Goal: Browse casually

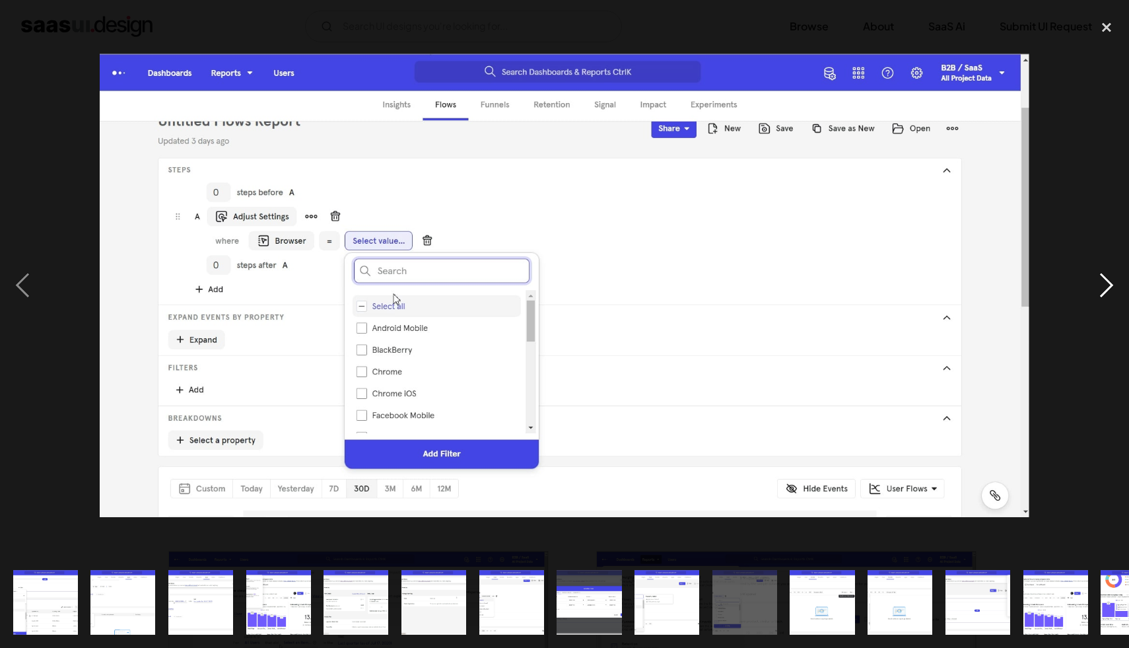
click at [1112, 292] on div "next image" at bounding box center [1106, 285] width 45 height 544
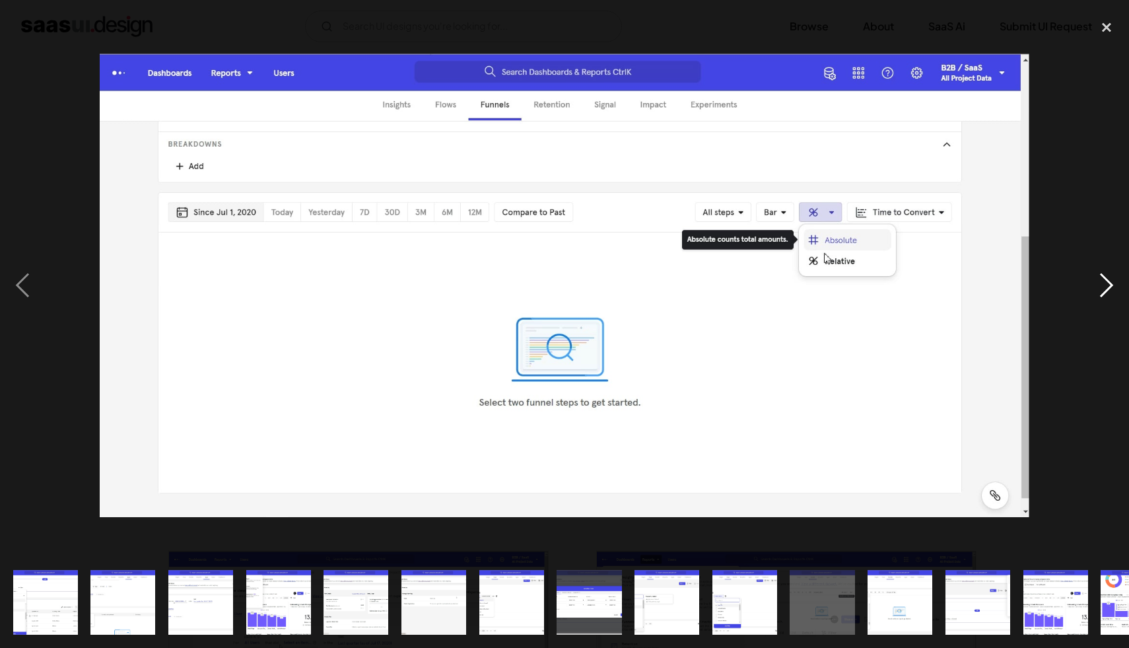
click at [1112, 292] on div "next image" at bounding box center [1106, 285] width 45 height 544
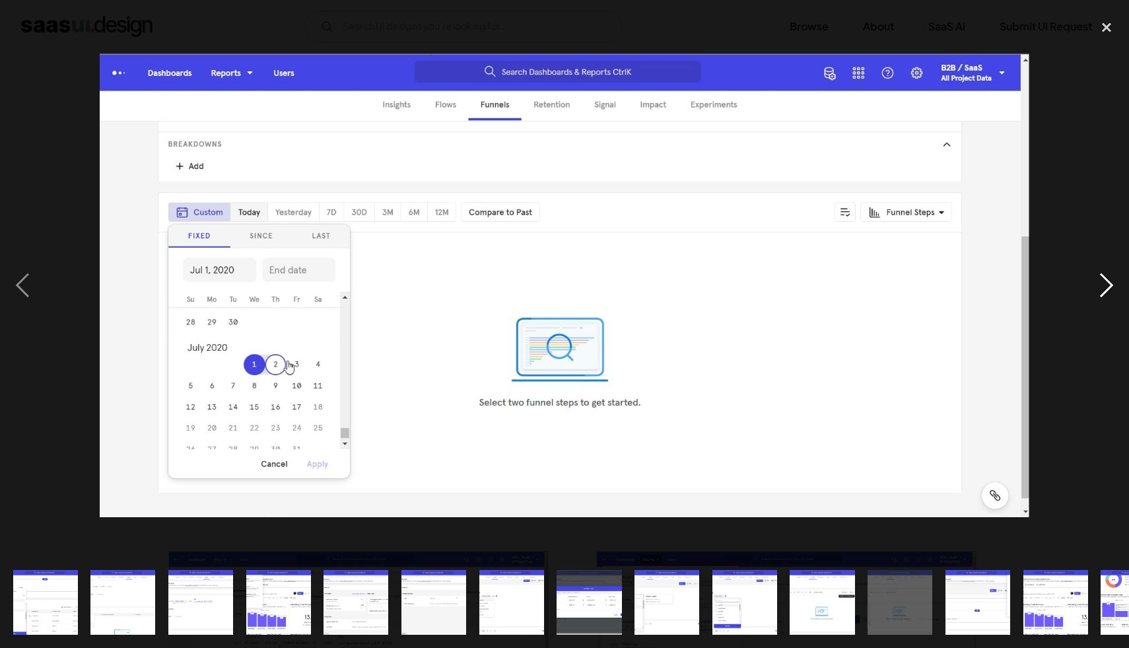
click at [1112, 292] on div "next image" at bounding box center [1106, 285] width 45 height 544
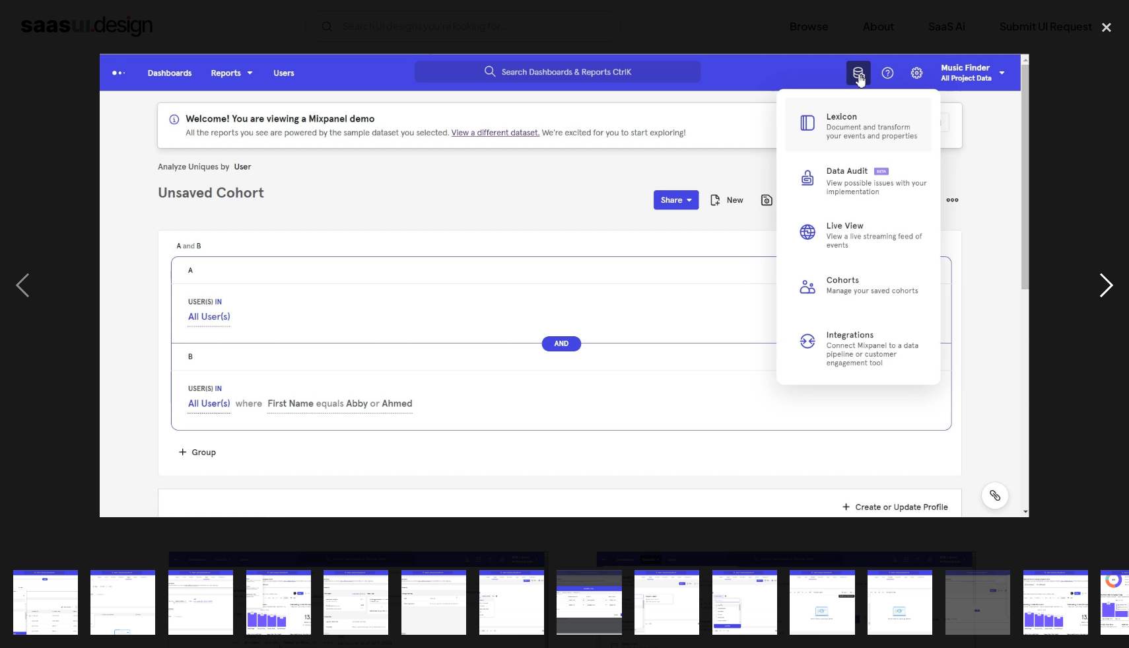
click at [1112, 292] on div "next image" at bounding box center [1106, 285] width 45 height 544
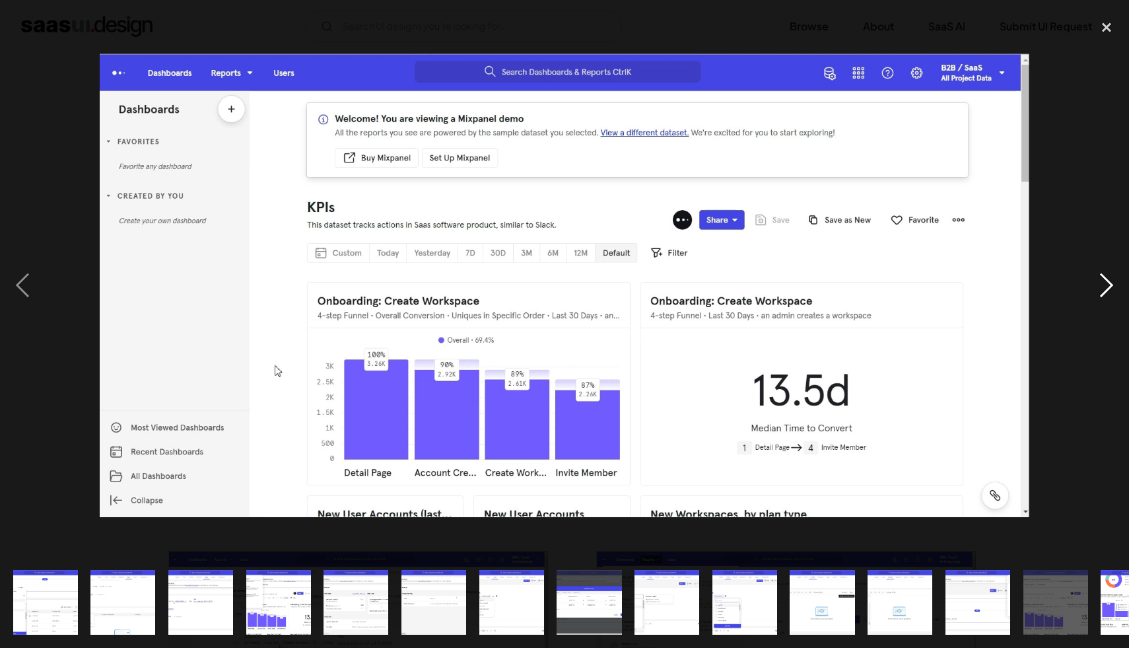
click at [1112, 292] on div "next image" at bounding box center [1106, 285] width 45 height 544
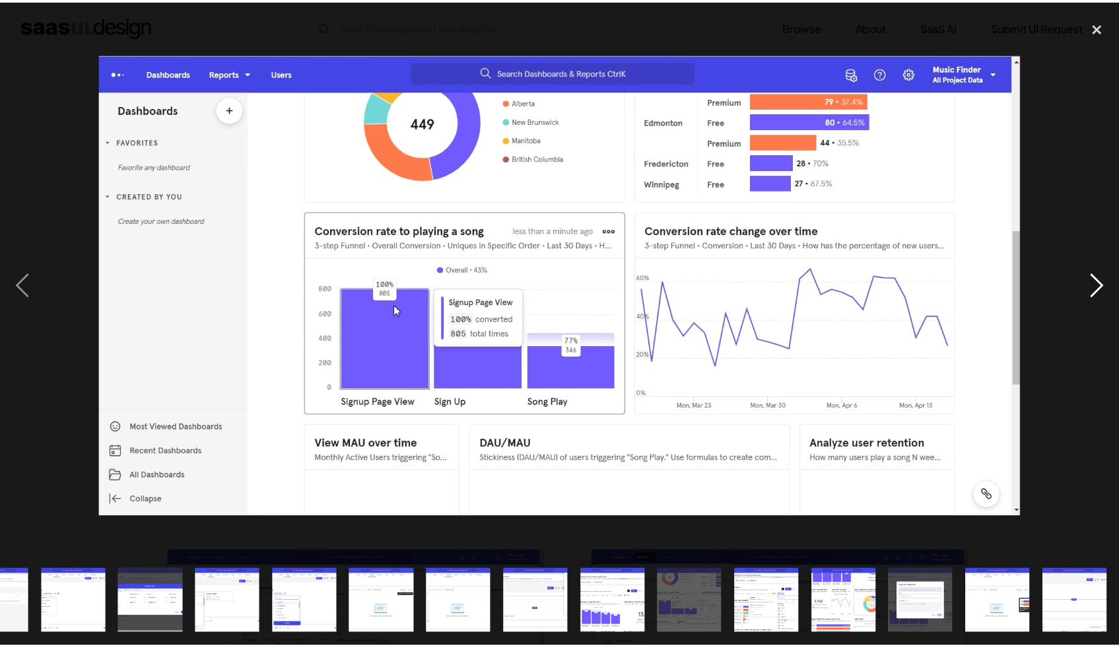
scroll to position [0, 438]
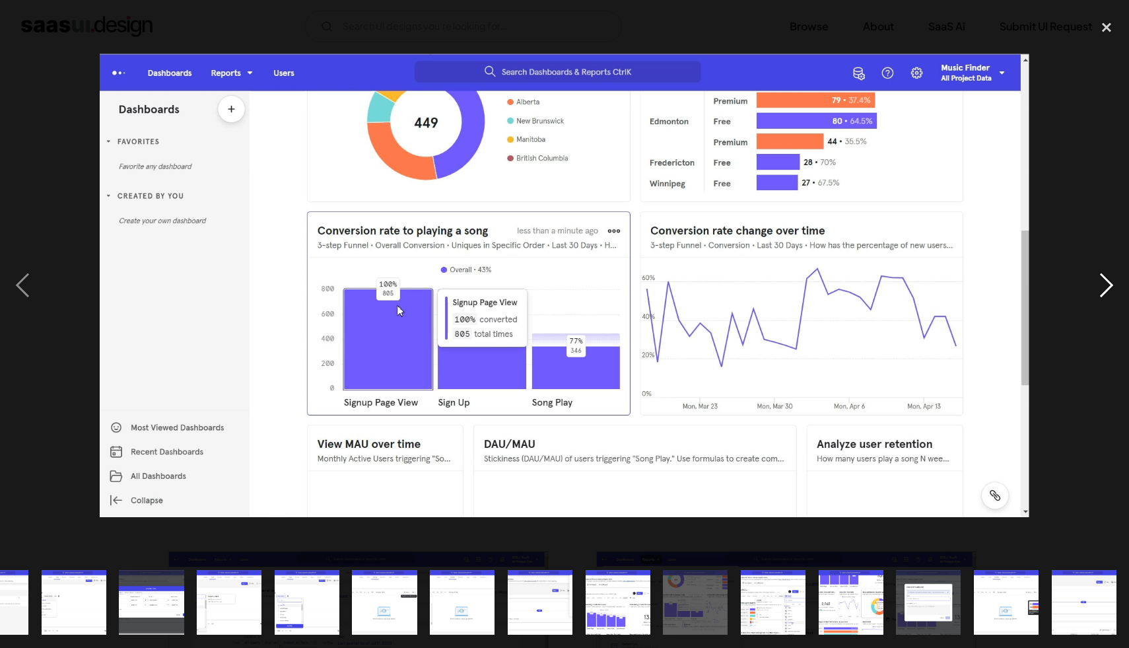
click at [1112, 292] on div "next image" at bounding box center [1106, 285] width 45 height 544
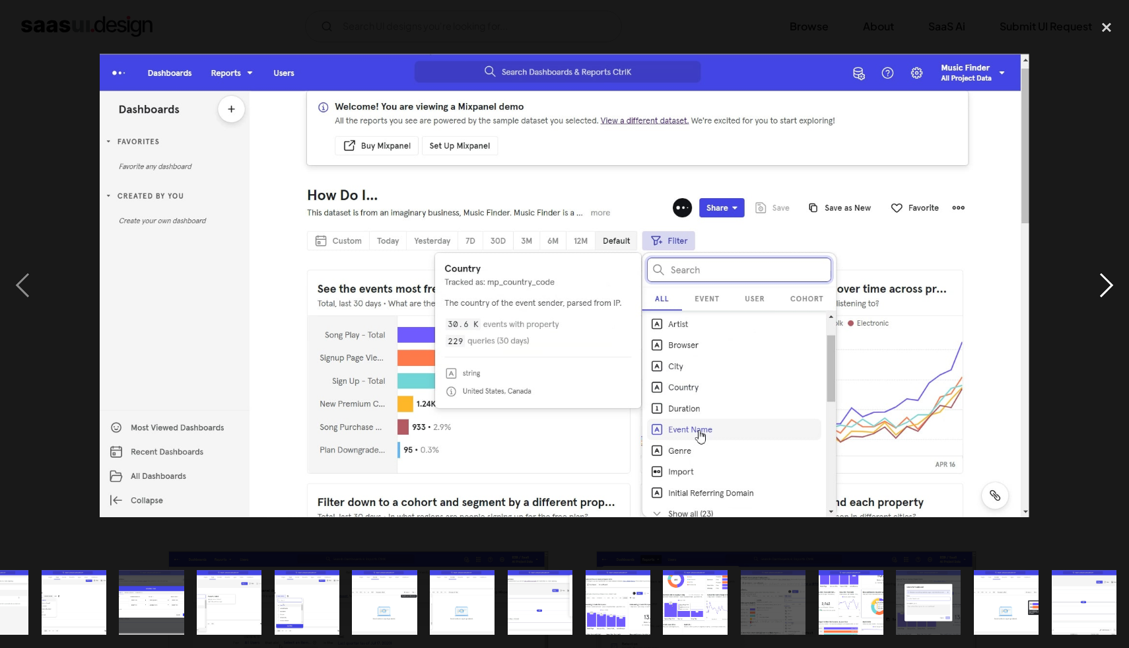
click at [1112, 292] on div "next image" at bounding box center [1106, 285] width 45 height 544
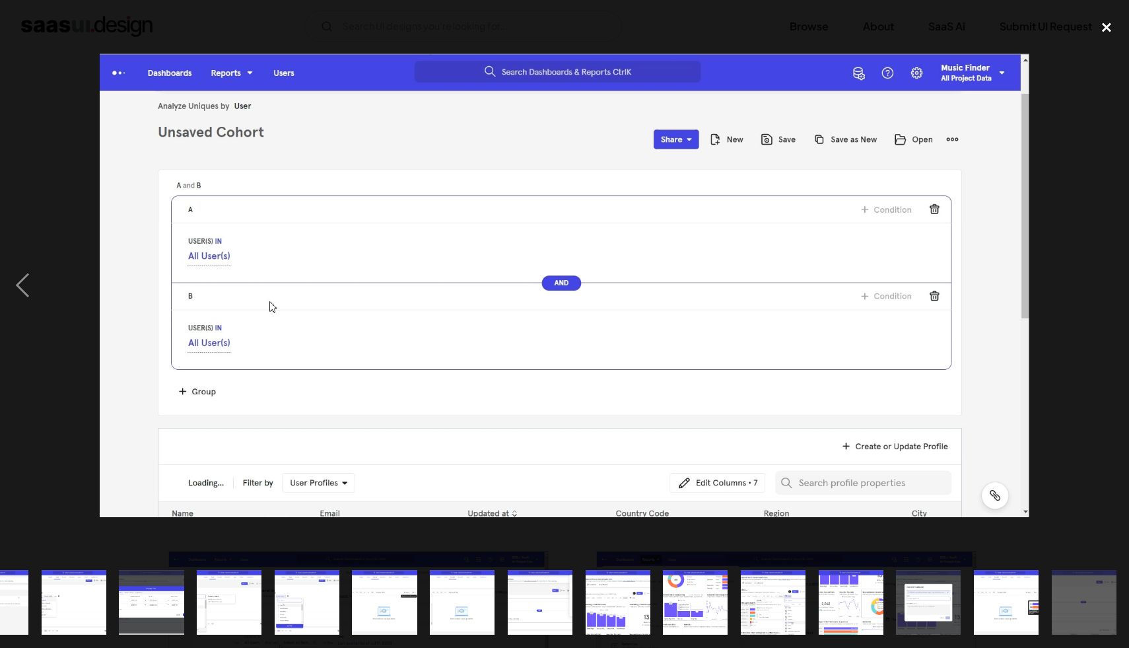
click at [1096, 28] on div "close lightbox" at bounding box center [1106, 27] width 45 height 29
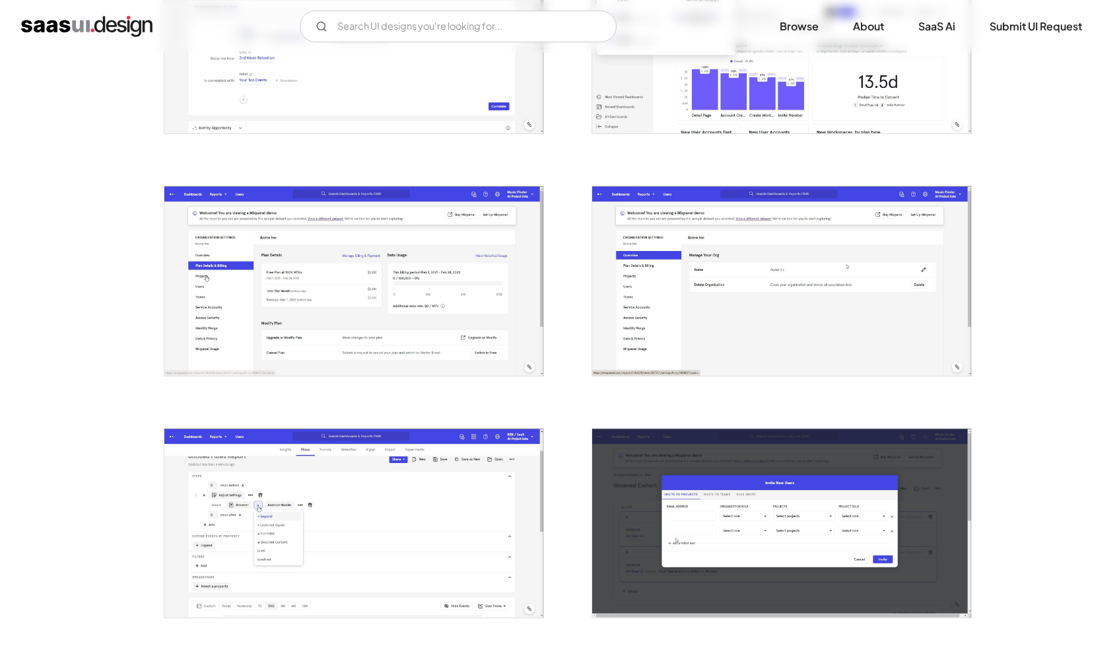
scroll to position [611, 0]
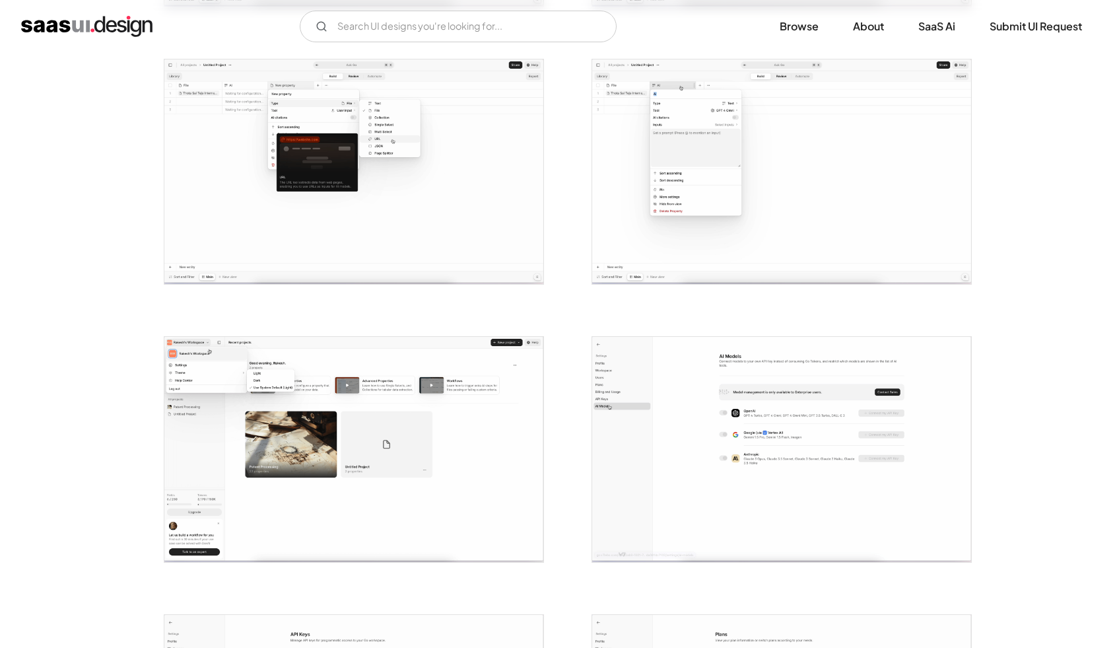
scroll to position [836, 0]
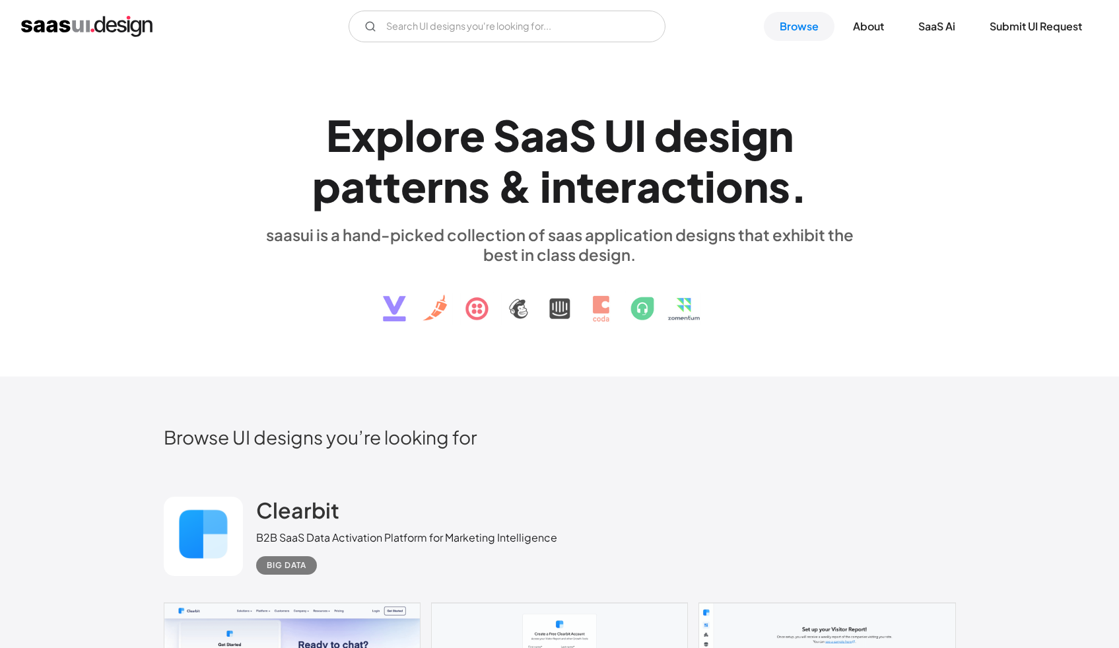
scroll to position [9870, 0]
